Goal: Transaction & Acquisition: Obtain resource

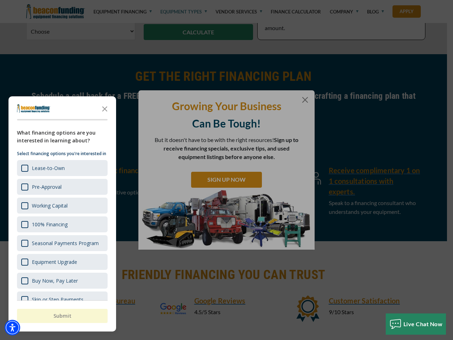
click at [226, 27] on div at bounding box center [226, 170] width 453 height 340
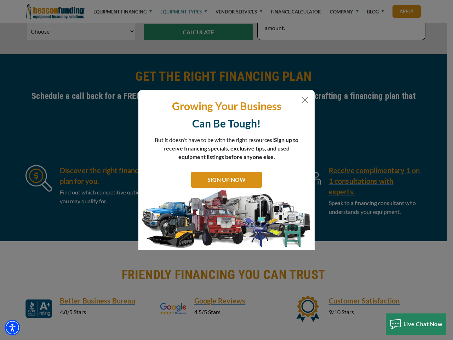
click at [12, 327] on img "Accessibility Menu" at bounding box center [13, 327] width 16 height 16
